Goal: Complete application form

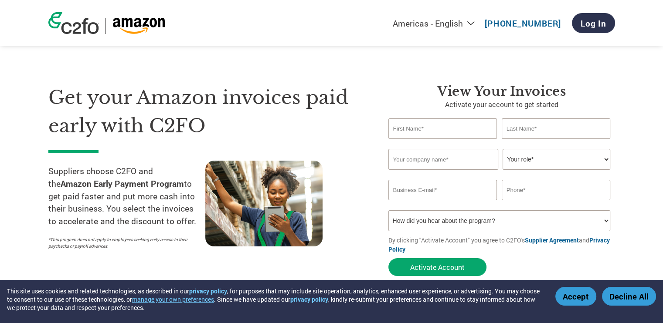
click at [454, 124] on input "text" at bounding box center [442, 129] width 109 height 20
type input "[PERSON_NAME]"
type input "Major"
type input "Equality [US_STATE]"
type input "[PERSON_NAME][EMAIL_ADDRESS][DOMAIN_NAME]"
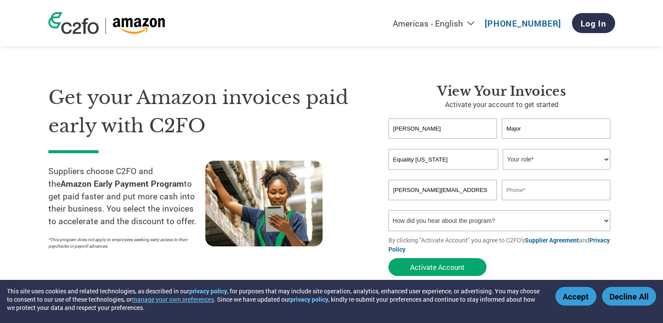
click at [533, 167] on select "Your role* CFO Controller Credit Manager Finance Director Treasurer CEO Preside…" at bounding box center [557, 159] width 108 height 21
select select "OFFICE_MANAGER"
click at [503, 149] on select "Your role* CFO Controller Credit Manager Finance Director Treasurer CEO Preside…" at bounding box center [557, 159] width 108 height 21
drag, startPoint x: 423, startPoint y: 190, endPoint x: 360, endPoint y: 193, distance: 63.2
click at [360, 193] on div "Get your Amazon invoices paid early with C2FO Suppliers choose C2FO and the Ama…" at bounding box center [331, 165] width 567 height 232
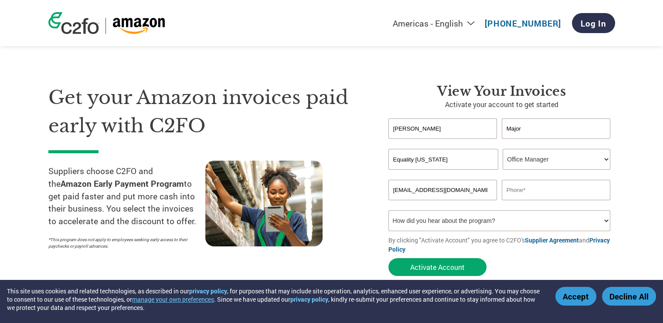
type input "[EMAIL_ADDRESS][DOMAIN_NAME]"
click at [522, 190] on input "text" at bounding box center [556, 190] width 109 height 20
type input "7373083557"
click at [550, 223] on select "How did you hear about the program? Received a letter Email Social Media Online…" at bounding box center [499, 221] width 222 height 21
select select "Email"
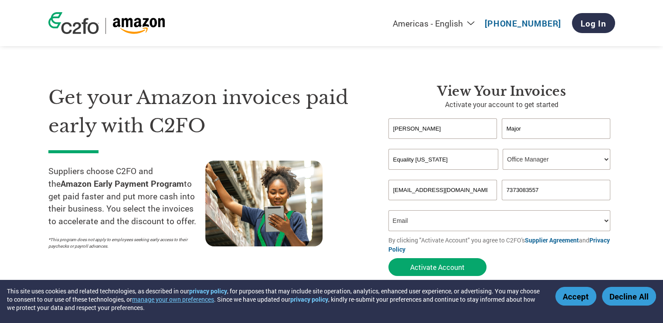
click at [388, 211] on select "How did you hear about the program? Received a letter Email Social Media Online…" at bounding box center [499, 221] width 222 height 21
